Goal: Download file/media

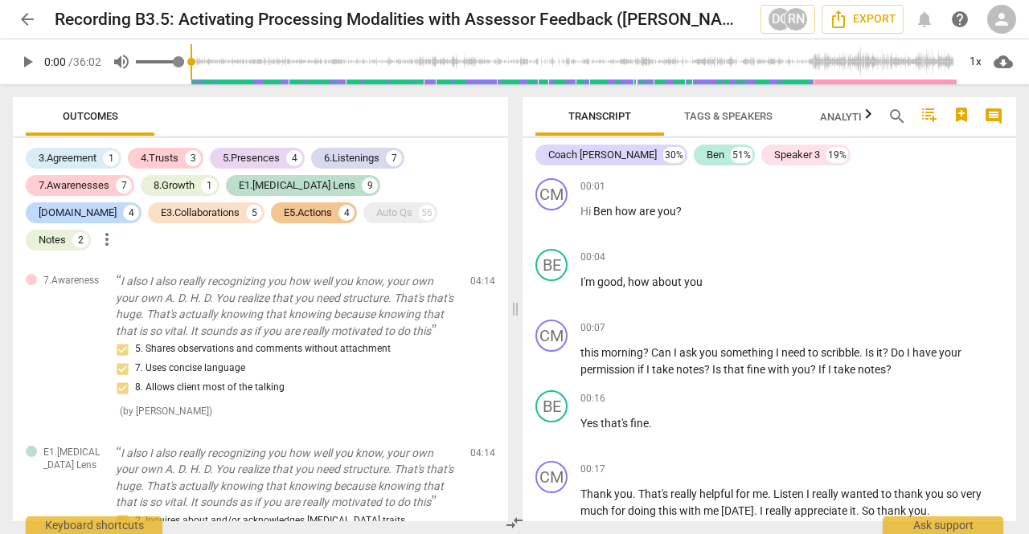
click at [122, 65] on span "volume_up" at bounding box center [121, 61] width 19 height 19
click at [127, 63] on span "volume_off" at bounding box center [121, 61] width 19 height 19
type input "1"
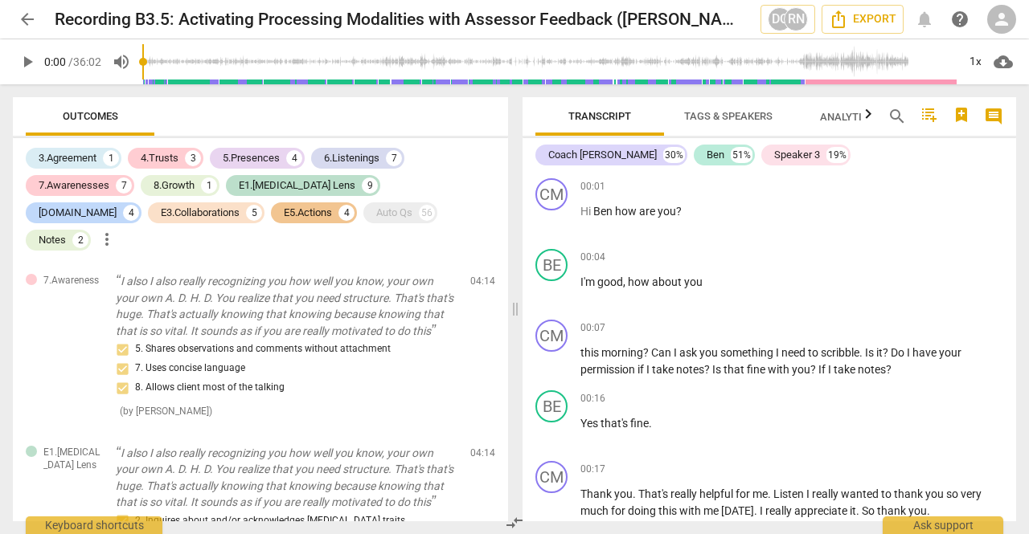
click at [25, 66] on span "play_arrow" at bounding box center [27, 61] width 19 height 19
click at [8, 91] on div "Outcomes 3.Agreement 1 4.Trusts 3 5.Presences 4 6.Listenings 7 7.Awarenesses 7 …" at bounding box center [257, 309] width 514 height 450
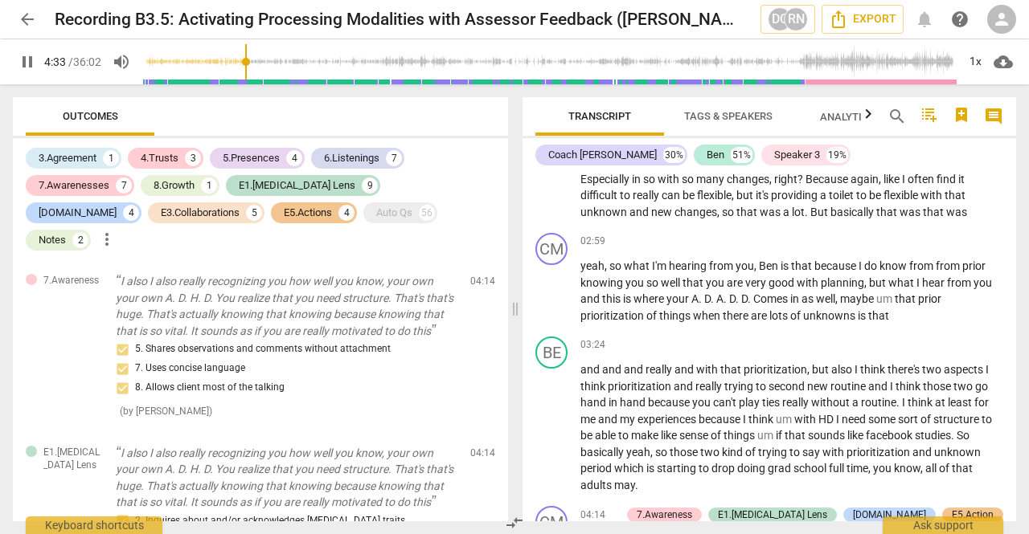
scroll to position [1506, 0]
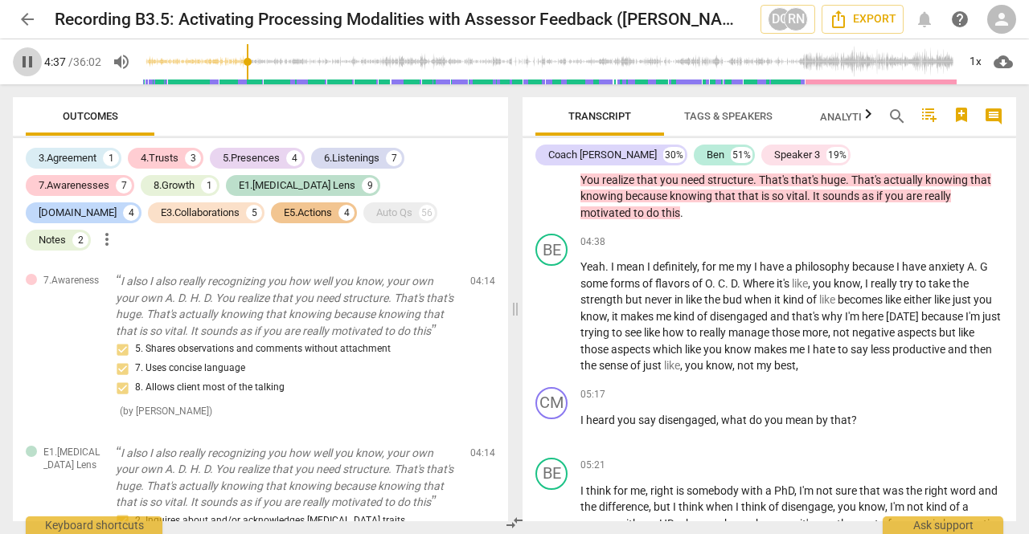
click at [38, 62] on span "pause" at bounding box center [27, 61] width 29 height 19
click at [38, 62] on span "play_arrow" at bounding box center [27, 61] width 29 height 19
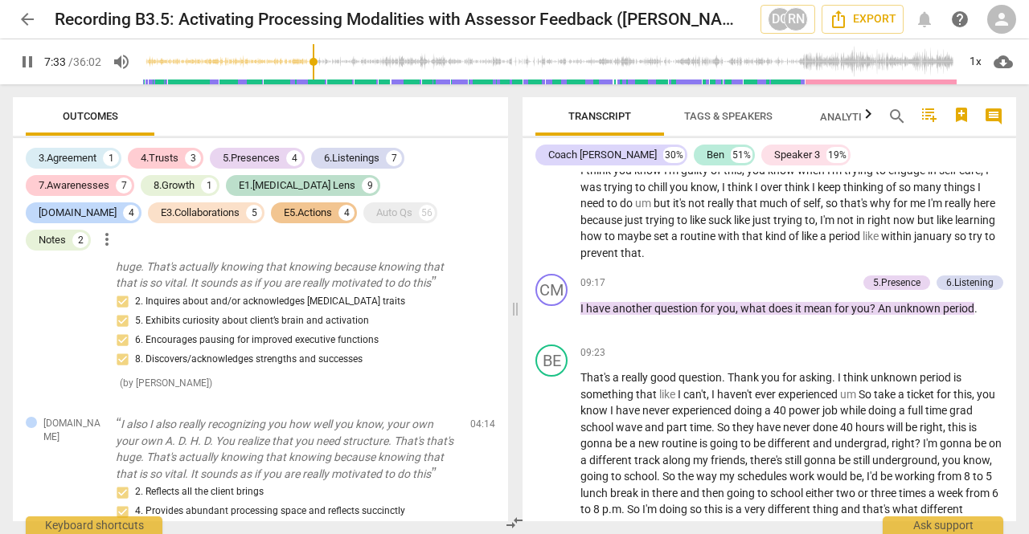
scroll to position [2366, 0]
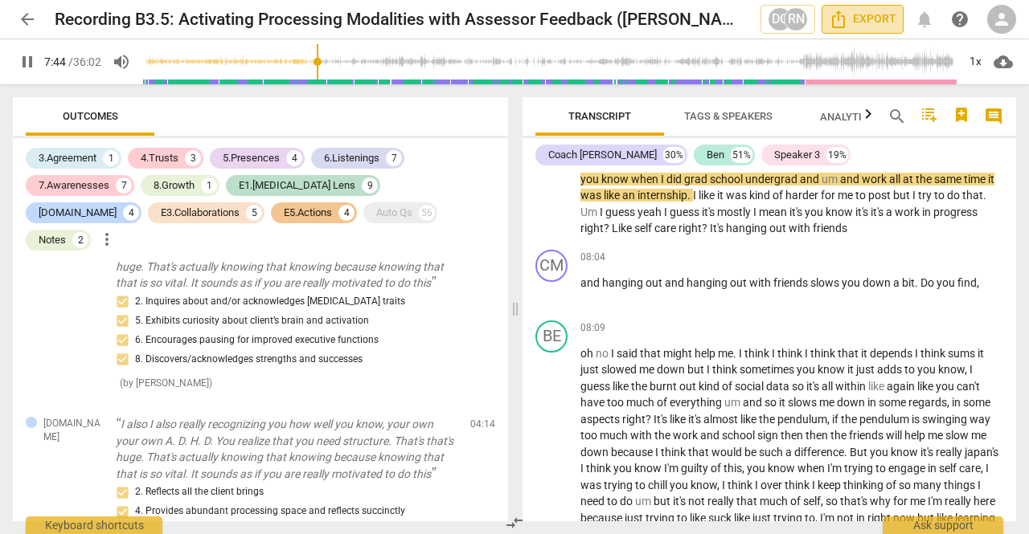
click at [858, 18] on span "Export" at bounding box center [863, 19] width 68 height 19
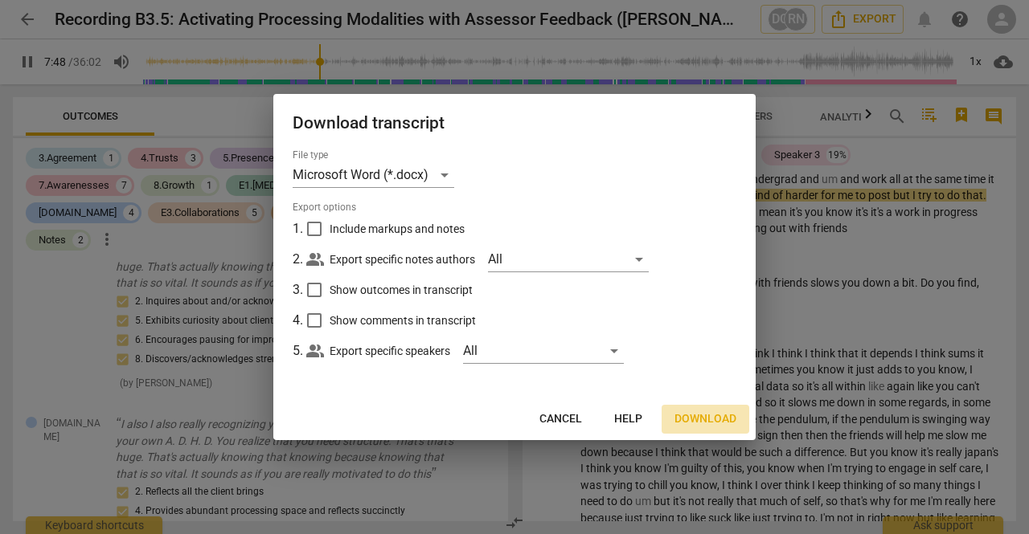
click at [692, 414] on span "Download" at bounding box center [705, 420] width 62 height 16
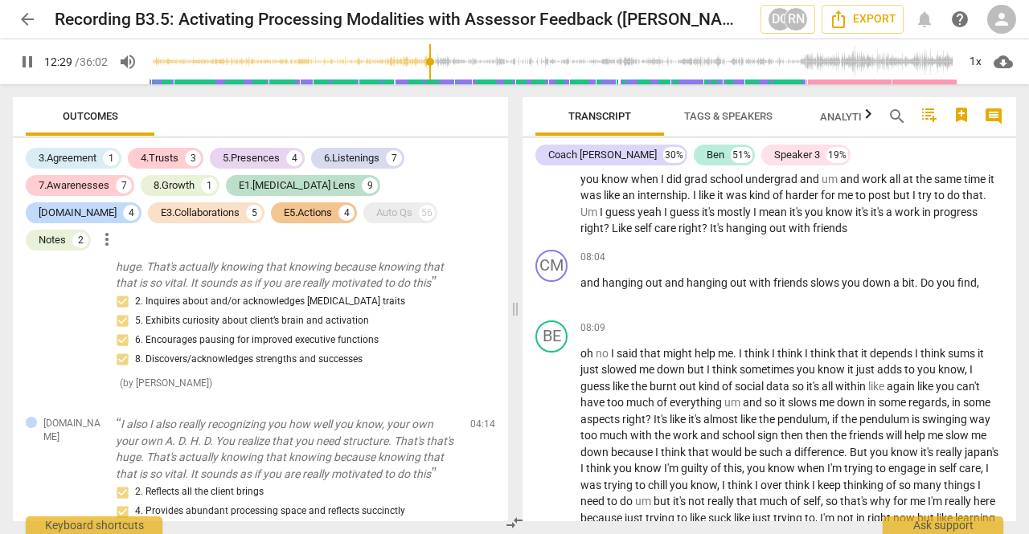
scroll to position [3464, 0]
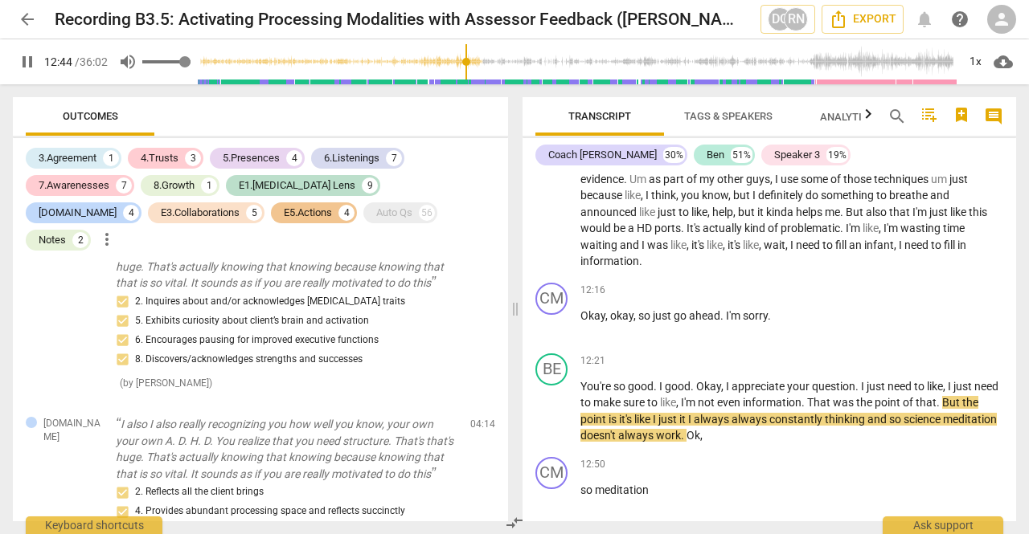
type input "765"
type input "0.68"
type input "765"
type input "0.68"
click at [175, 60] on input "range" at bounding box center [166, 61] width 48 height 3
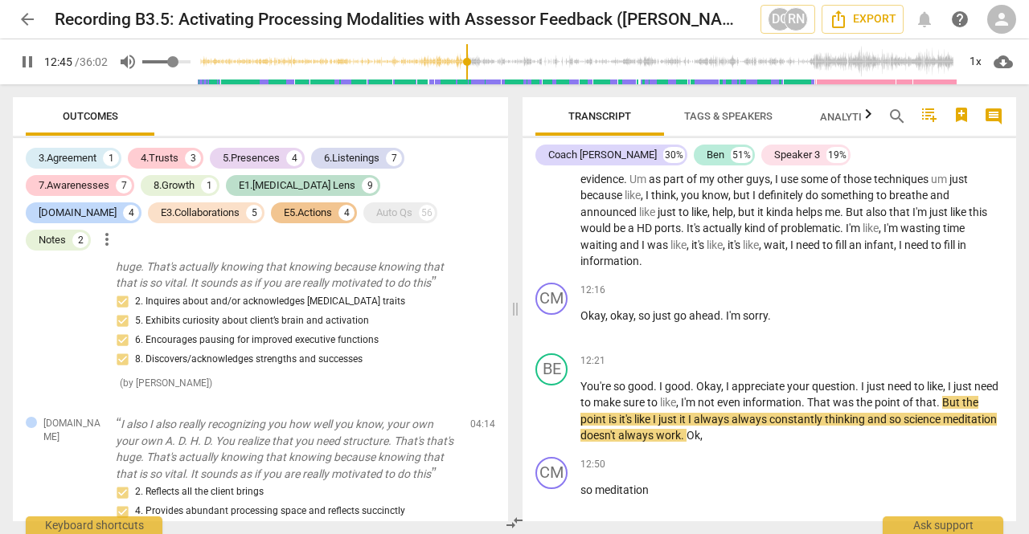
type input "766"
type input "0.69"
type input "766"
type input "0.71"
type input "766"
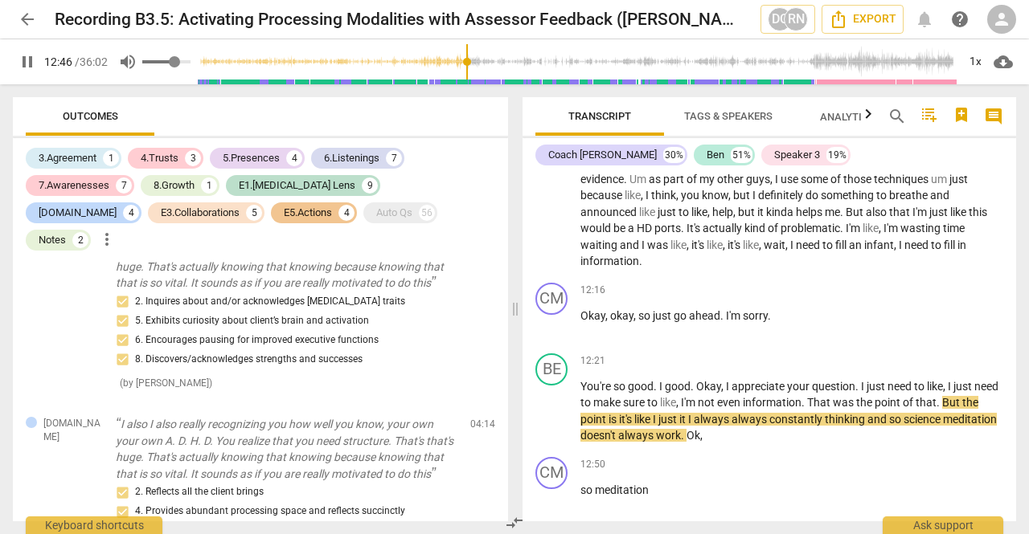
type input "0.72"
type input "766"
type input "0.74"
type input "766"
type input "0.75"
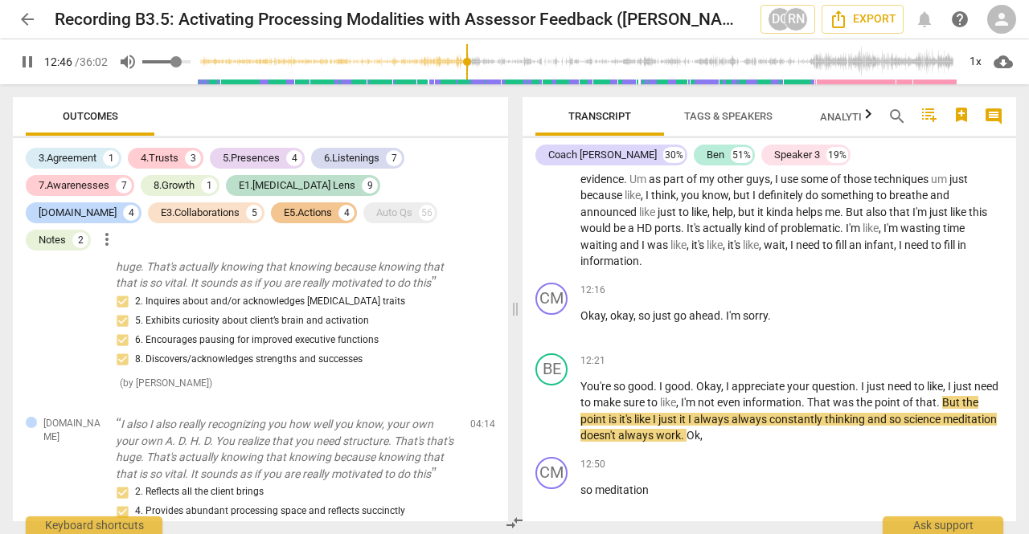
type input "766"
type input "0.78"
type input "766"
type input "0.79"
type input "767"
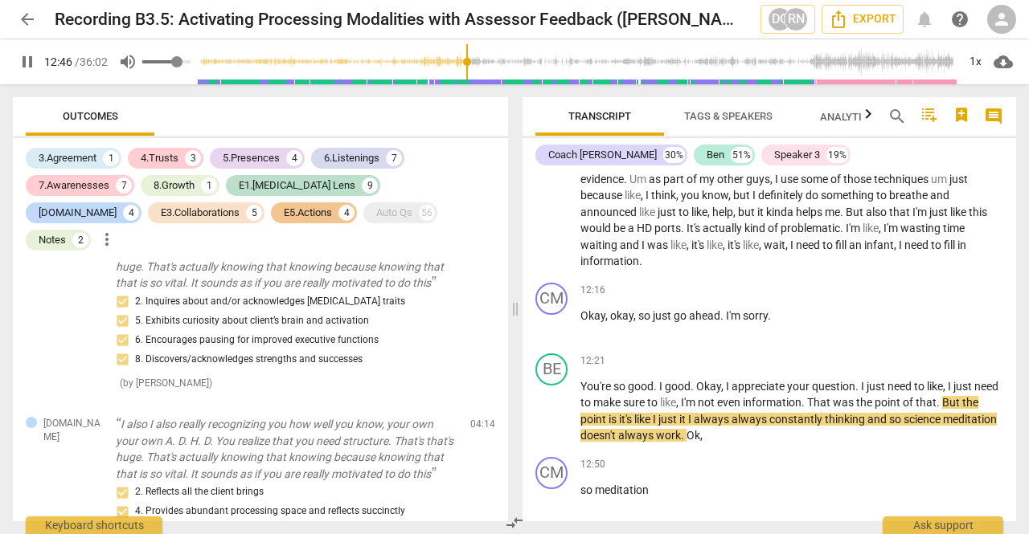
type input "0.79"
click at [180, 60] on input "range" at bounding box center [166, 61] width 48 height 3
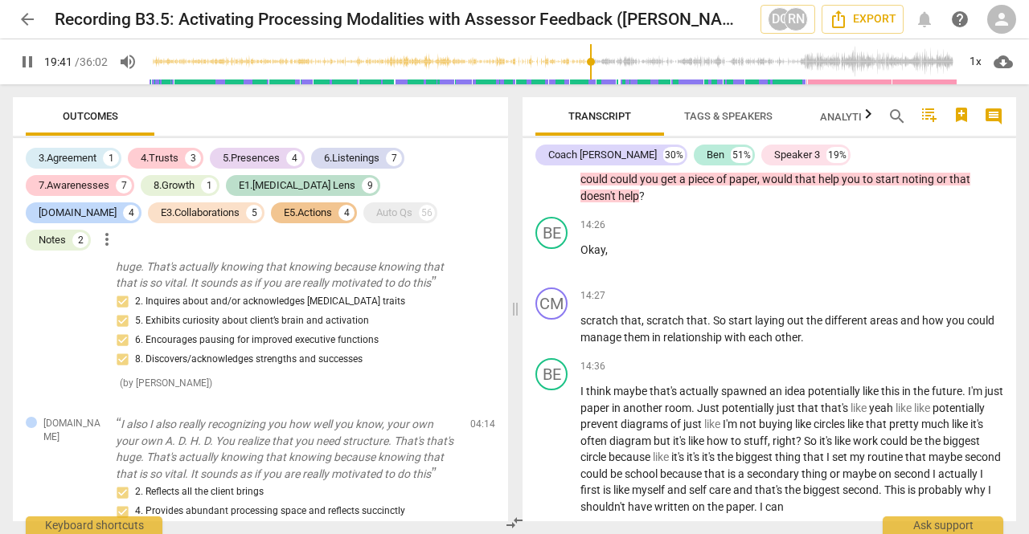
scroll to position [5708, 0]
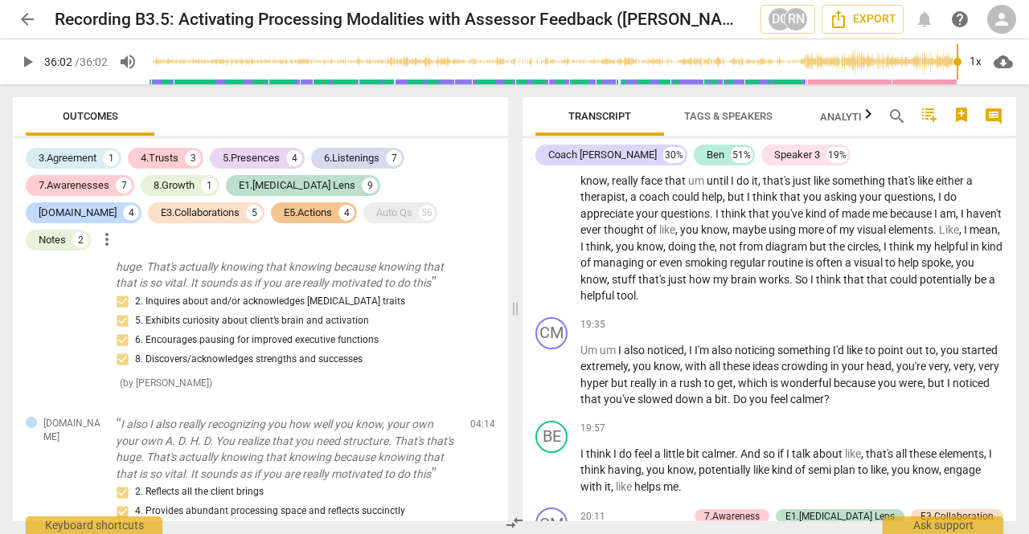
type input "2162"
